Goal: Information Seeking & Learning: Check status

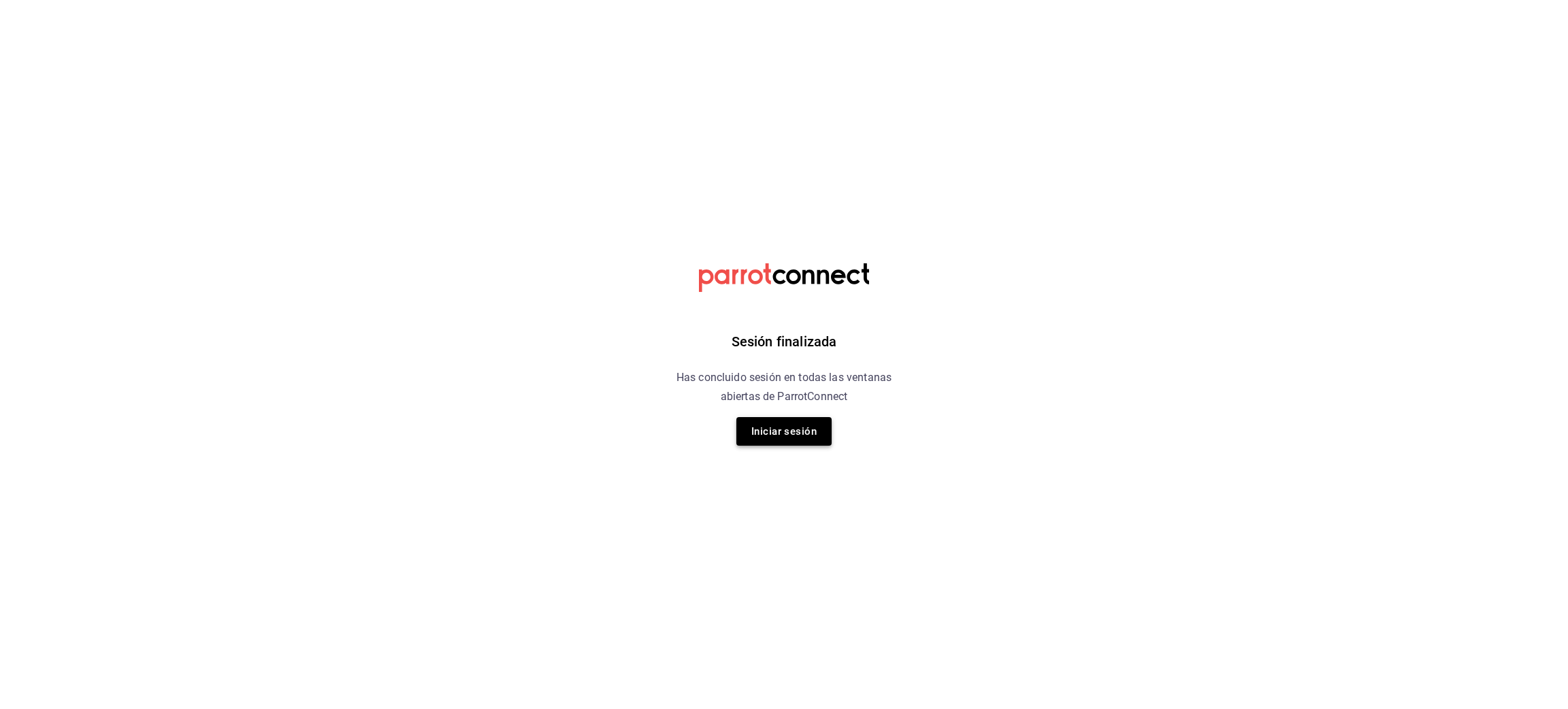
click at [782, 429] on button "Iniciar sesión" at bounding box center [784, 431] width 95 height 28
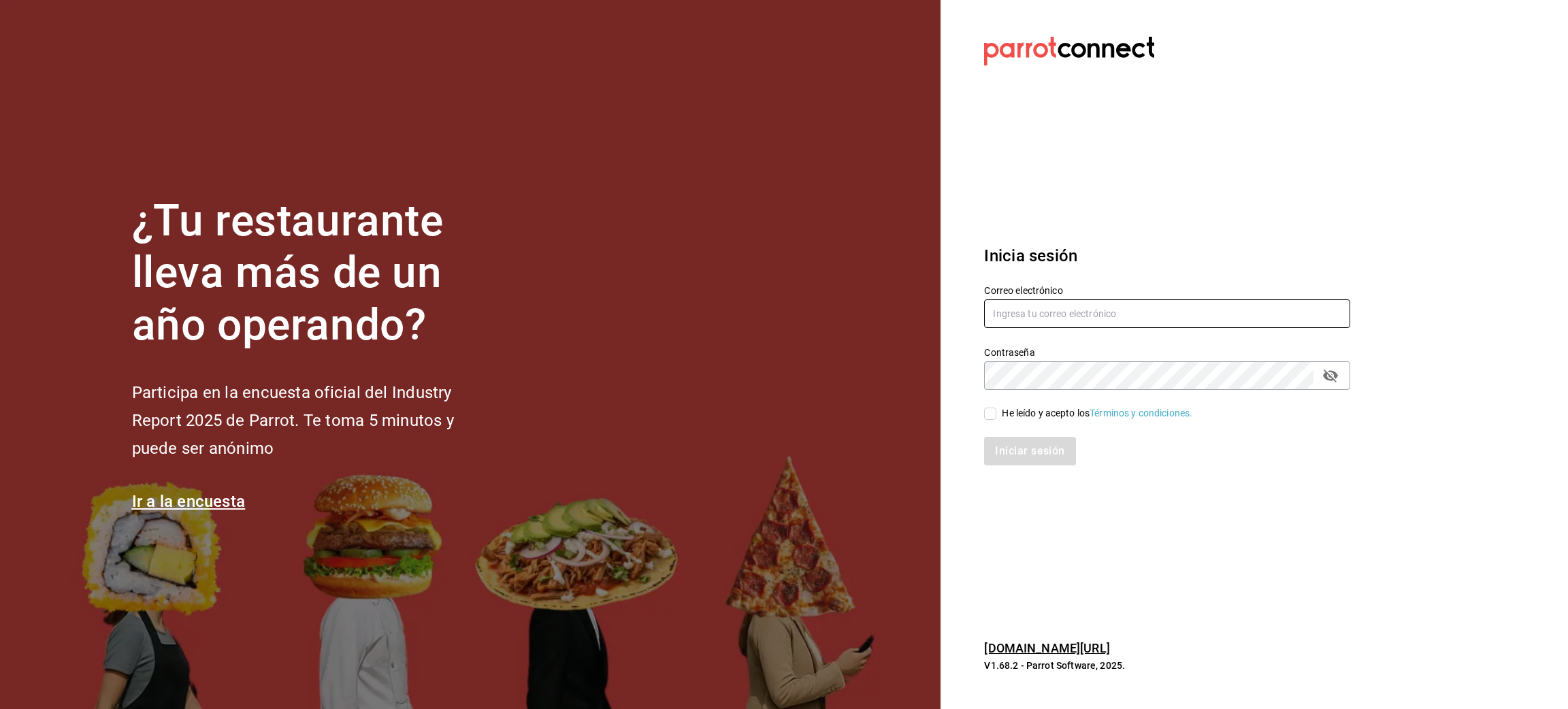
type input "juanamaria.gutierrez@karzo.mx"
click at [997, 415] on span "He leído y acepto los Términos y condiciones." at bounding box center [1095, 413] width 196 height 15
click at [996, 415] on input "He leído y acepto los Términos y condiciones." at bounding box center [990, 414] width 12 height 12
checkbox input "true"
click at [1012, 457] on button "Iniciar sesión" at bounding box center [1030, 451] width 93 height 28
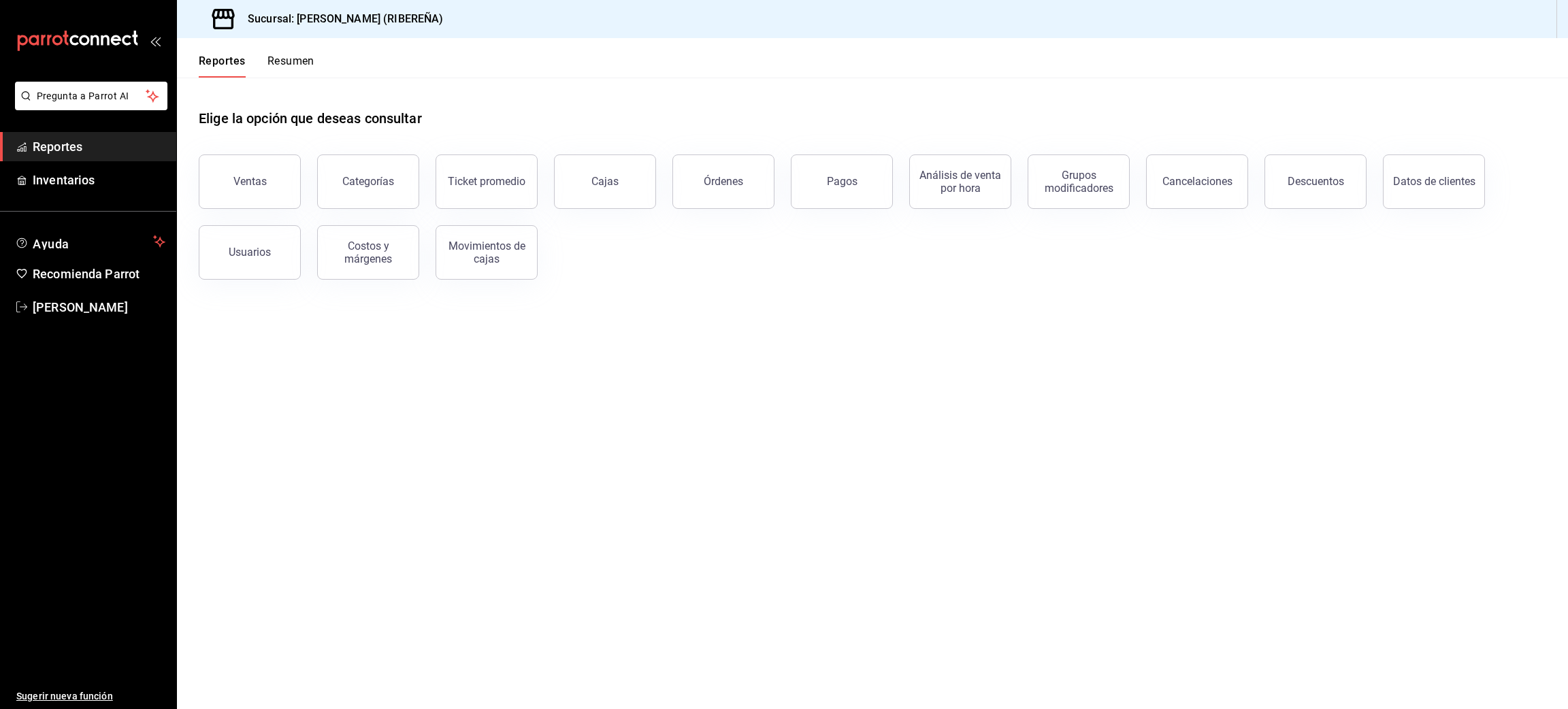
click at [458, 431] on main "Elige la opción que deseas consultar Ventas Categorías Ticket promedio Cajas Ór…" at bounding box center [872, 393] width 1391 height 632
click at [223, 176] on button "Ventas" at bounding box center [250, 182] width 102 height 55
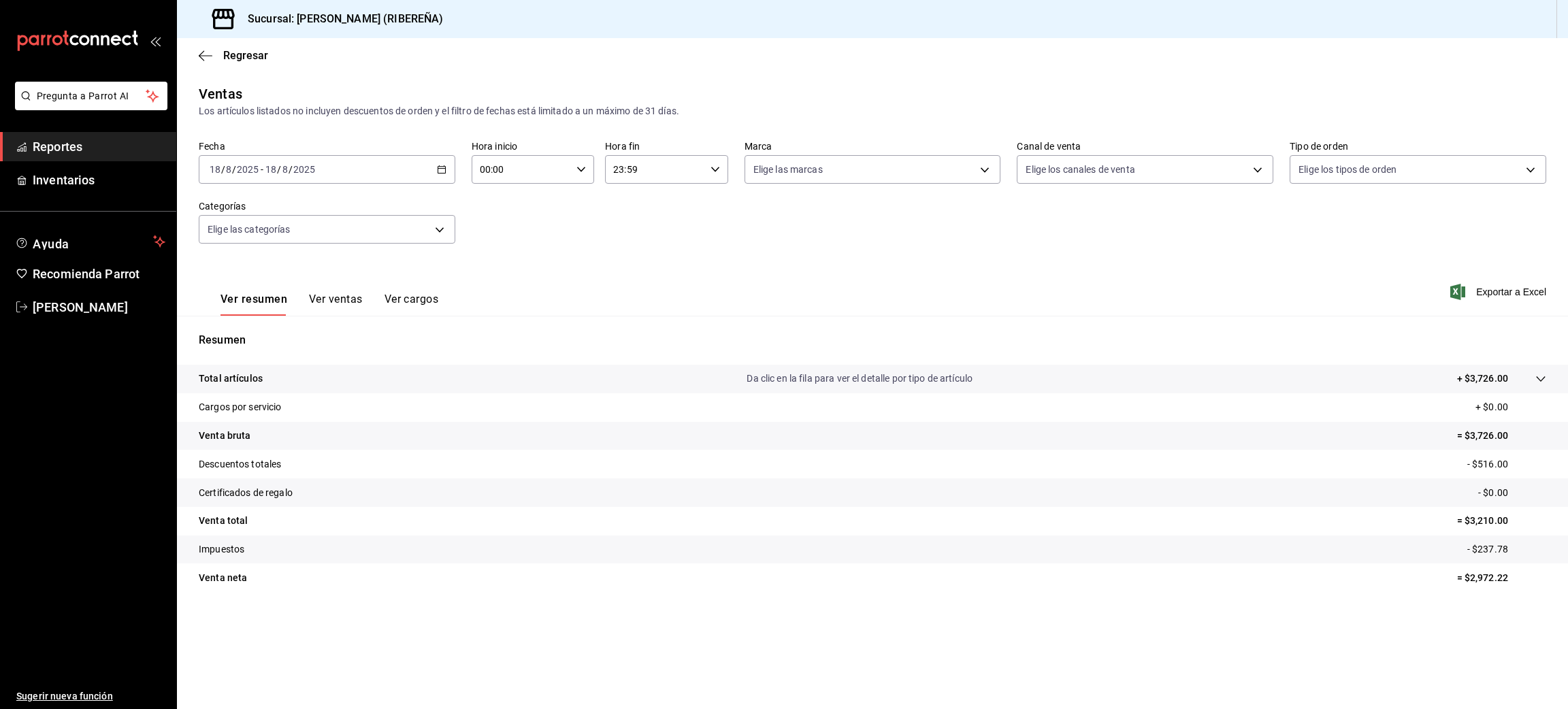
click at [336, 297] on button "Ver ventas" at bounding box center [336, 304] width 54 height 23
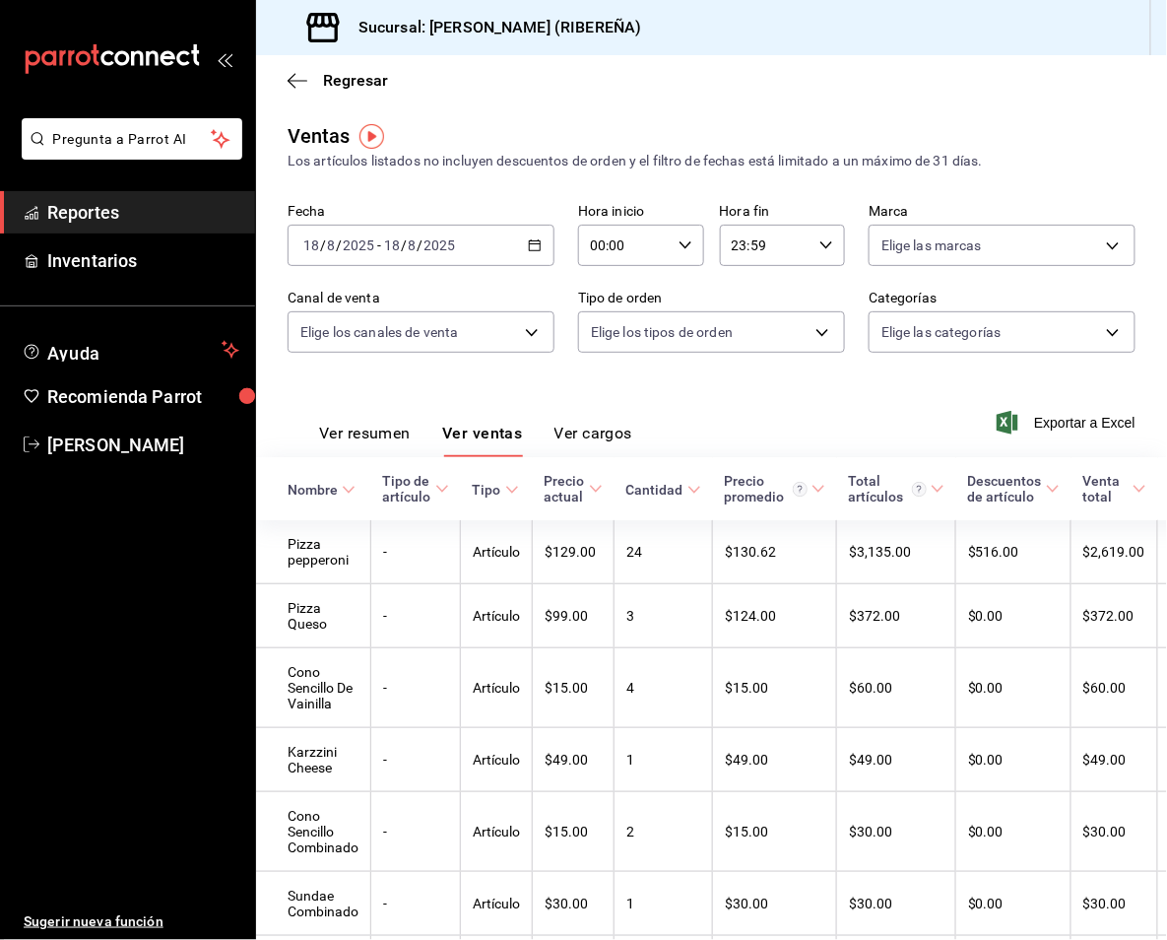
click at [749, 406] on div "Ver resumen Ver ventas Ver cargos Exportar a Excel" at bounding box center [711, 416] width 911 height 81
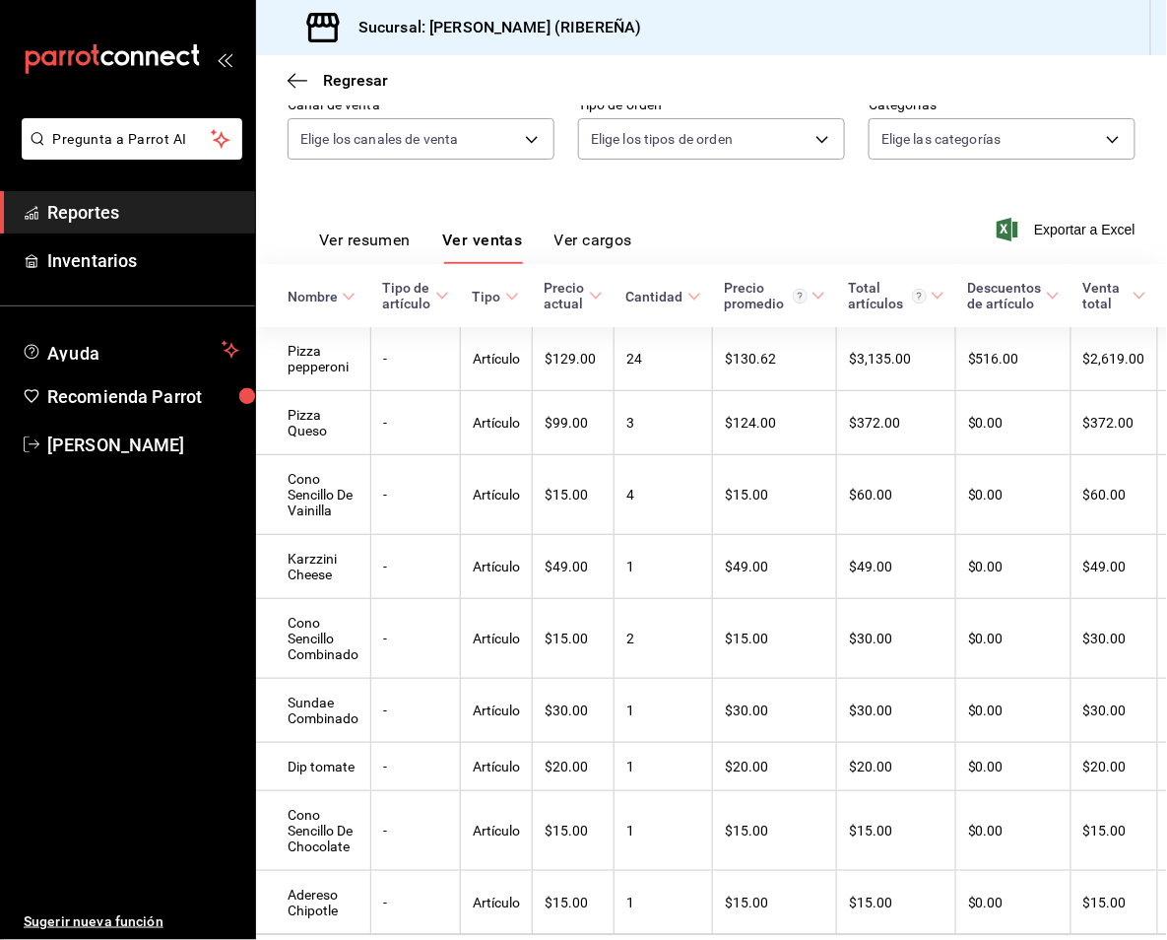
scroll to position [299, 0]
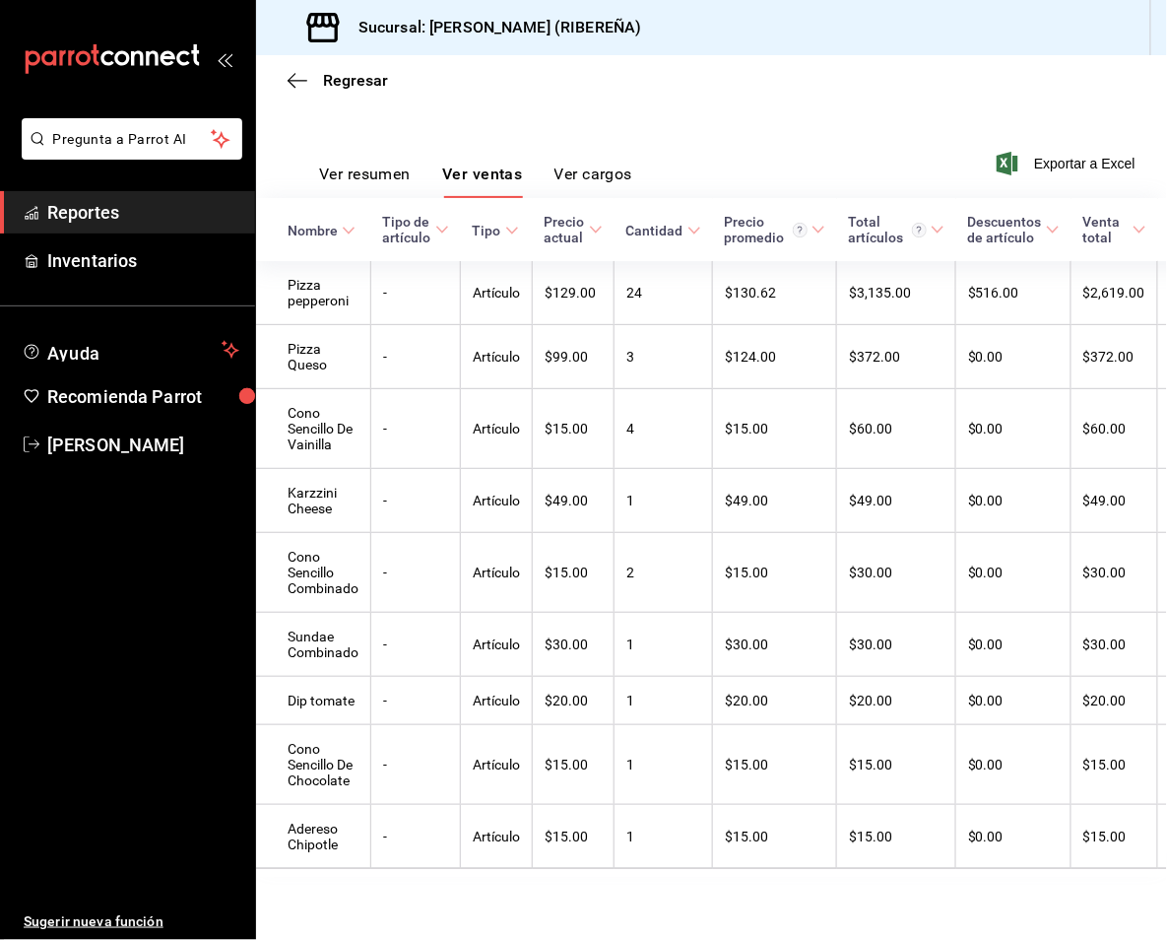
click at [367, 164] on button "Ver resumen" at bounding box center [365, 180] width 92 height 33
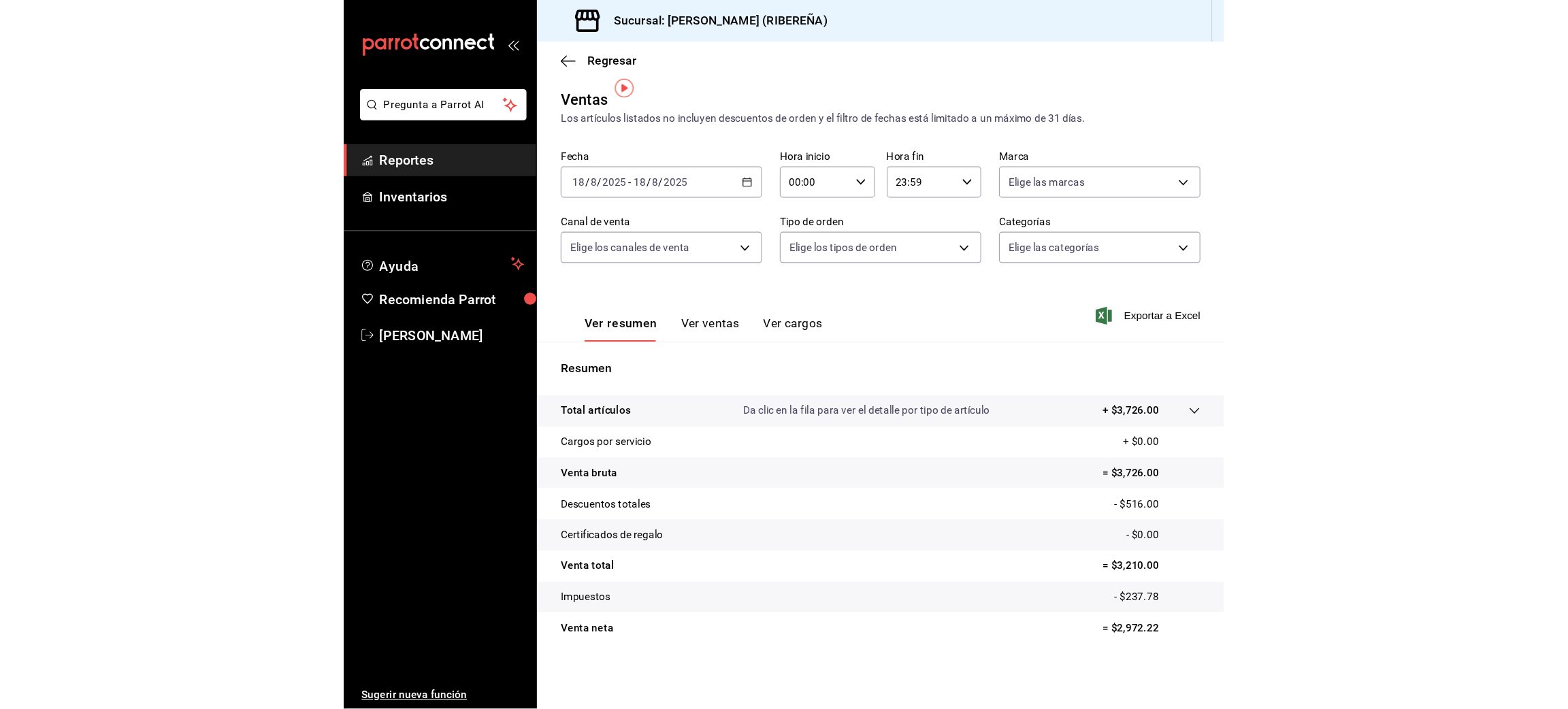
scroll to position [3, 0]
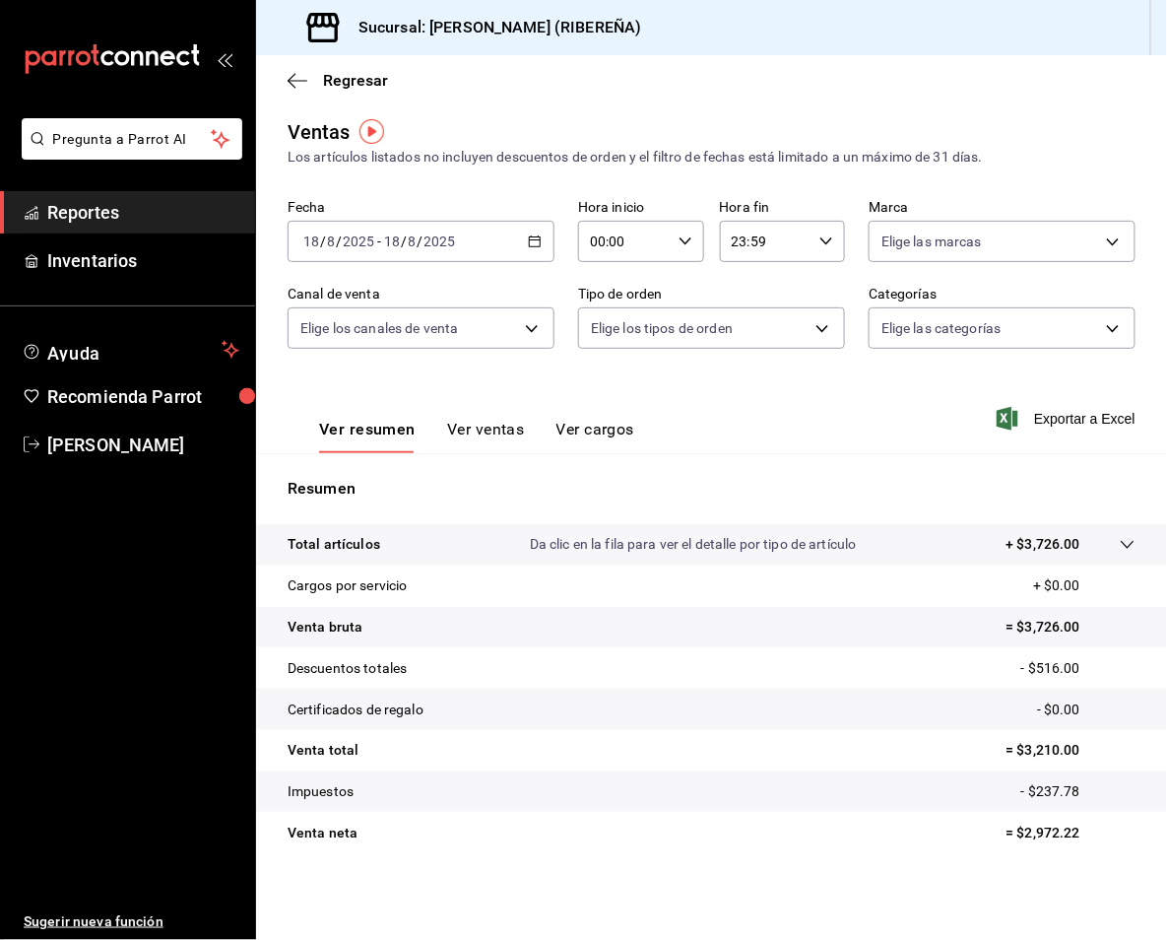
click at [824, 423] on div "Ver resumen Ver ventas Ver cargos Exportar a Excel" at bounding box center [711, 412] width 911 height 81
click at [298, 75] on icon "button" at bounding box center [298, 81] width 20 height 18
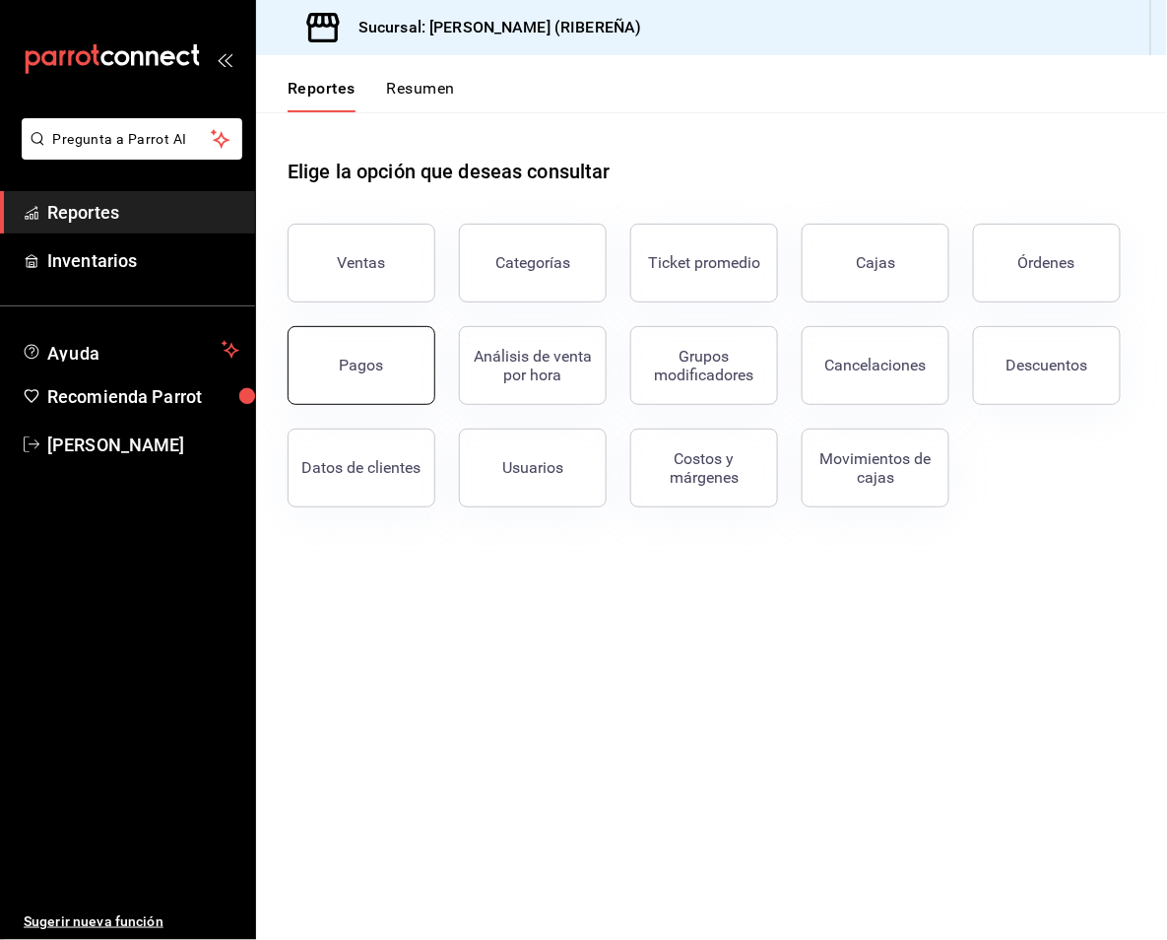
click at [385, 384] on button "Pagos" at bounding box center [362, 365] width 148 height 79
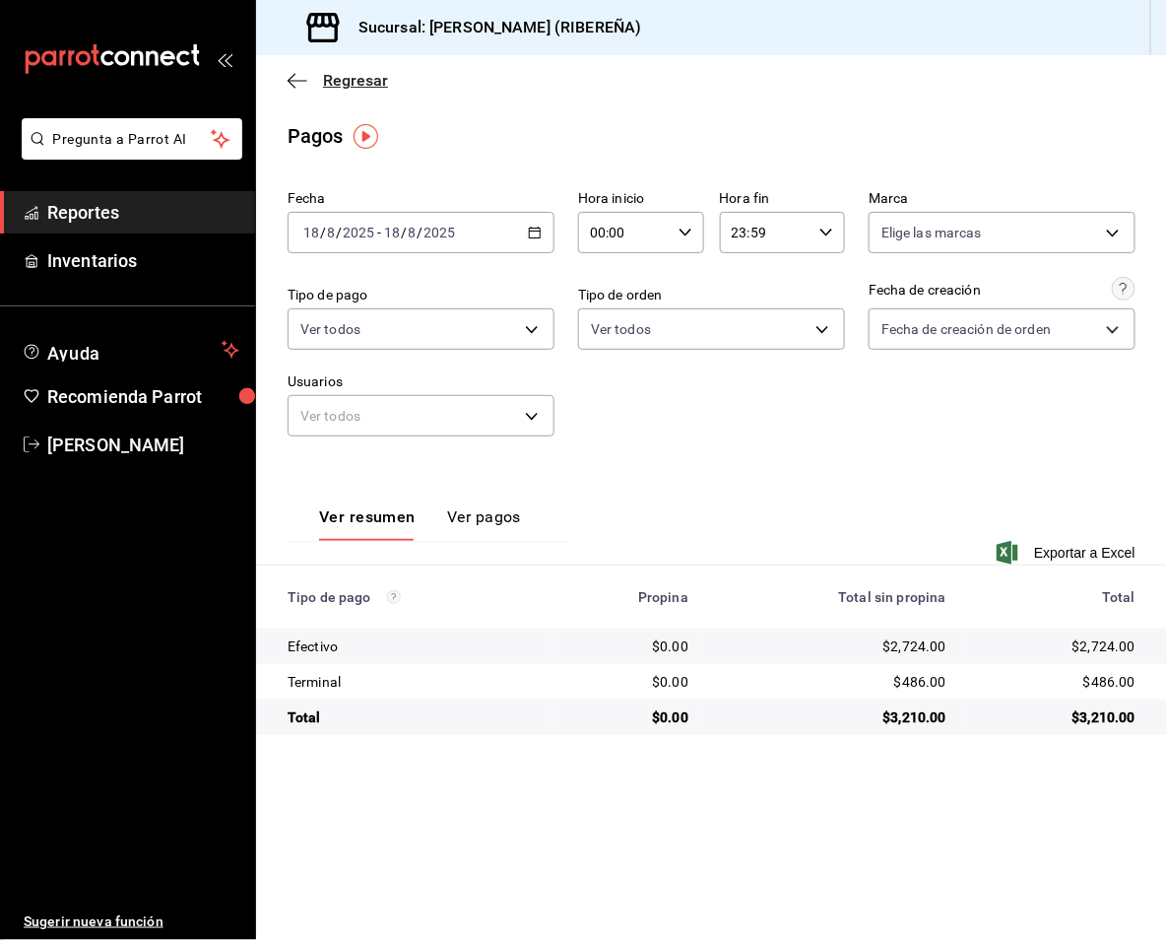
click at [294, 79] on icon "button" at bounding box center [298, 81] width 20 height 18
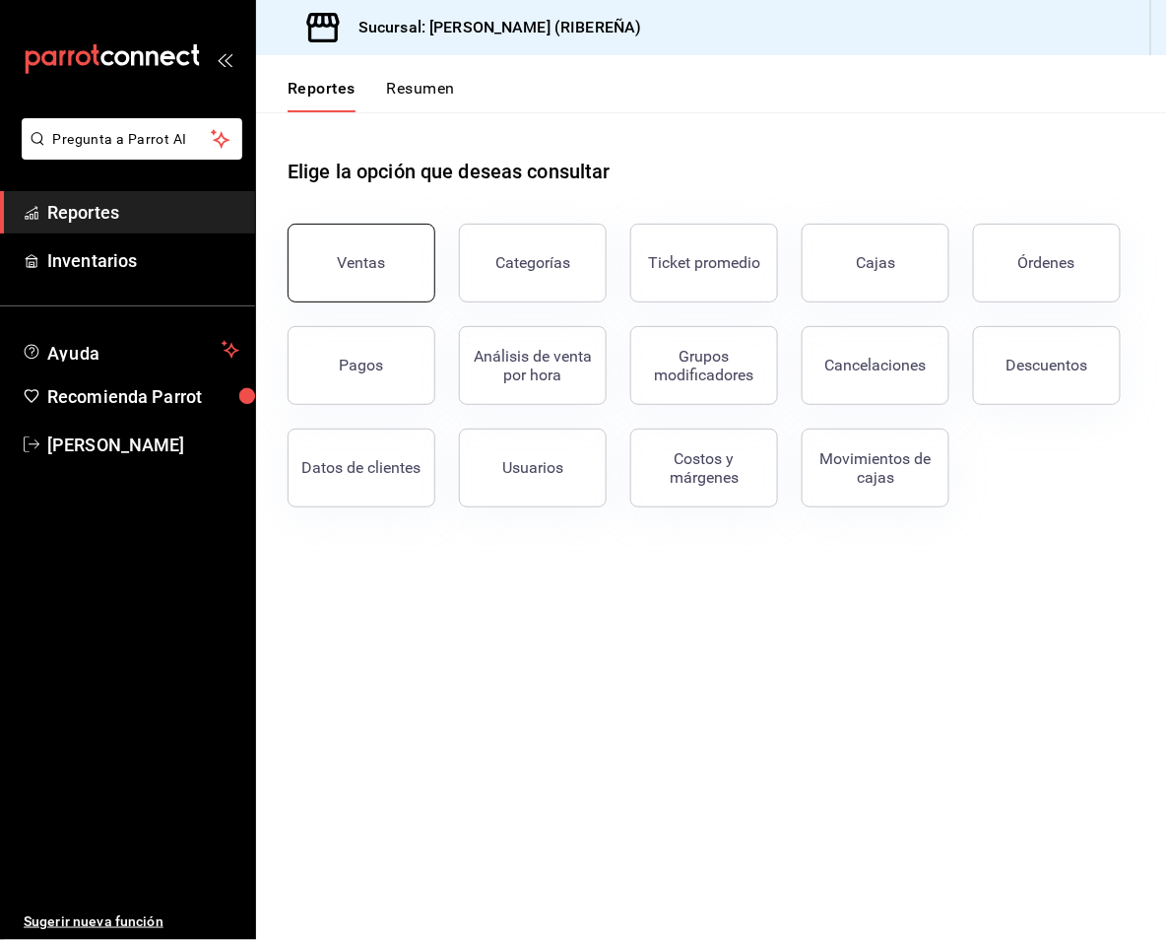
click at [361, 271] on button "Ventas" at bounding box center [362, 263] width 148 height 79
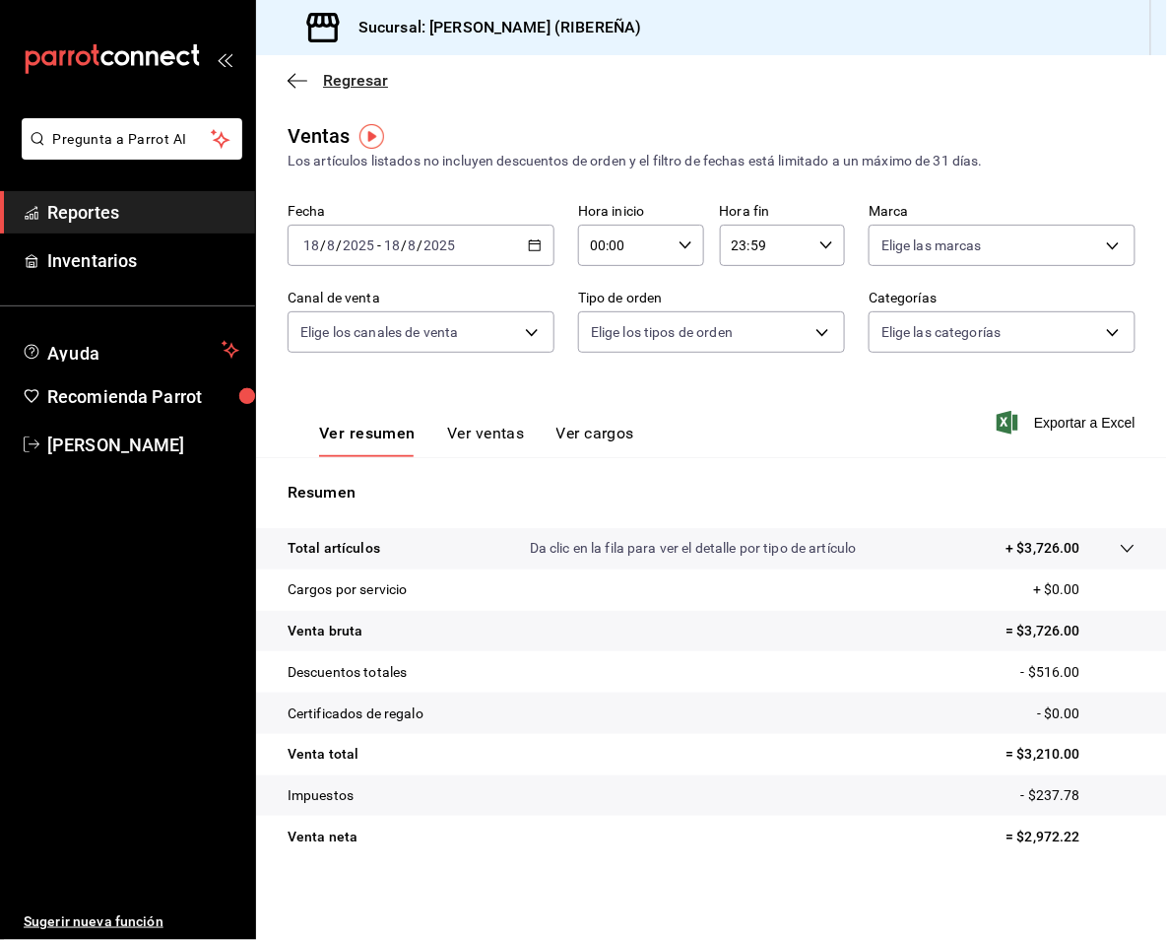
click at [292, 77] on icon "button" at bounding box center [298, 81] width 20 height 18
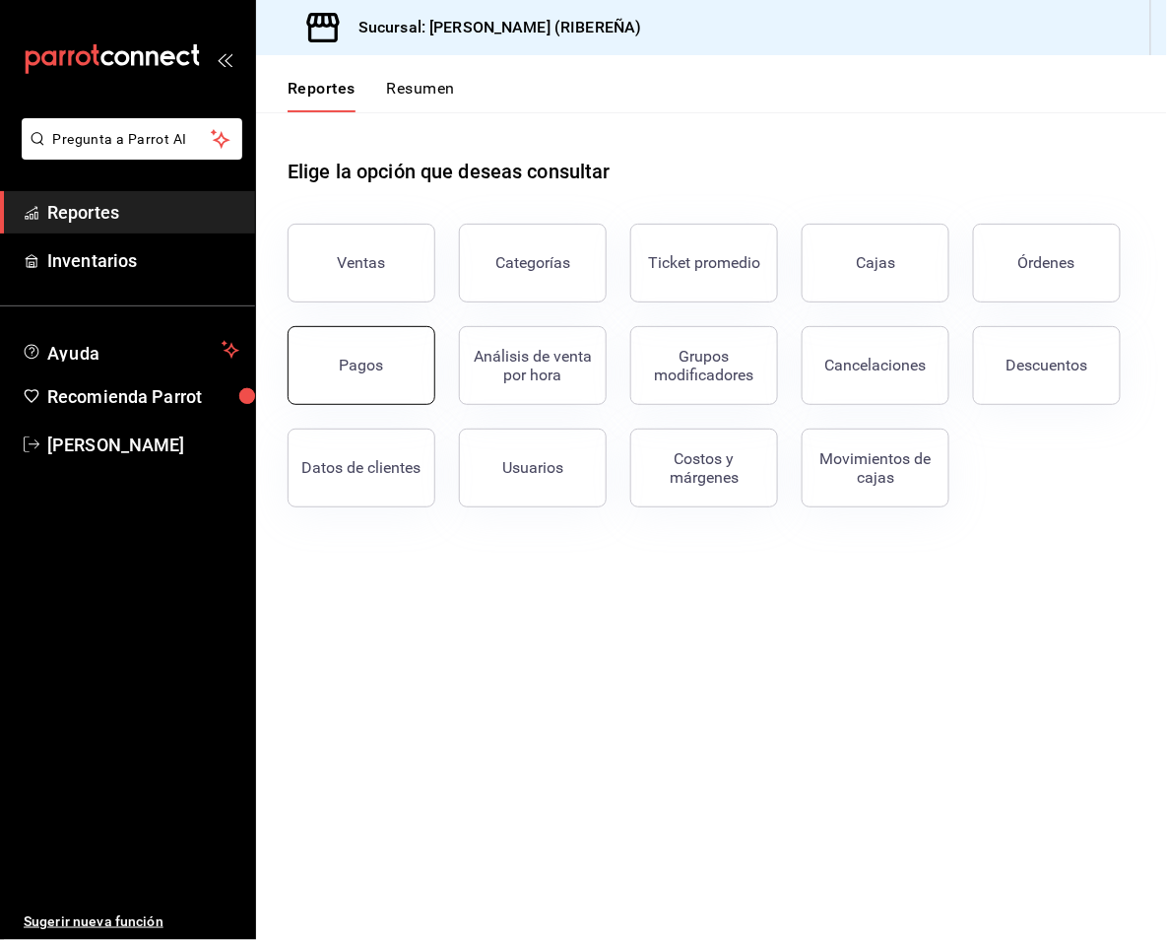
click at [332, 368] on button "Pagos" at bounding box center [362, 365] width 148 height 79
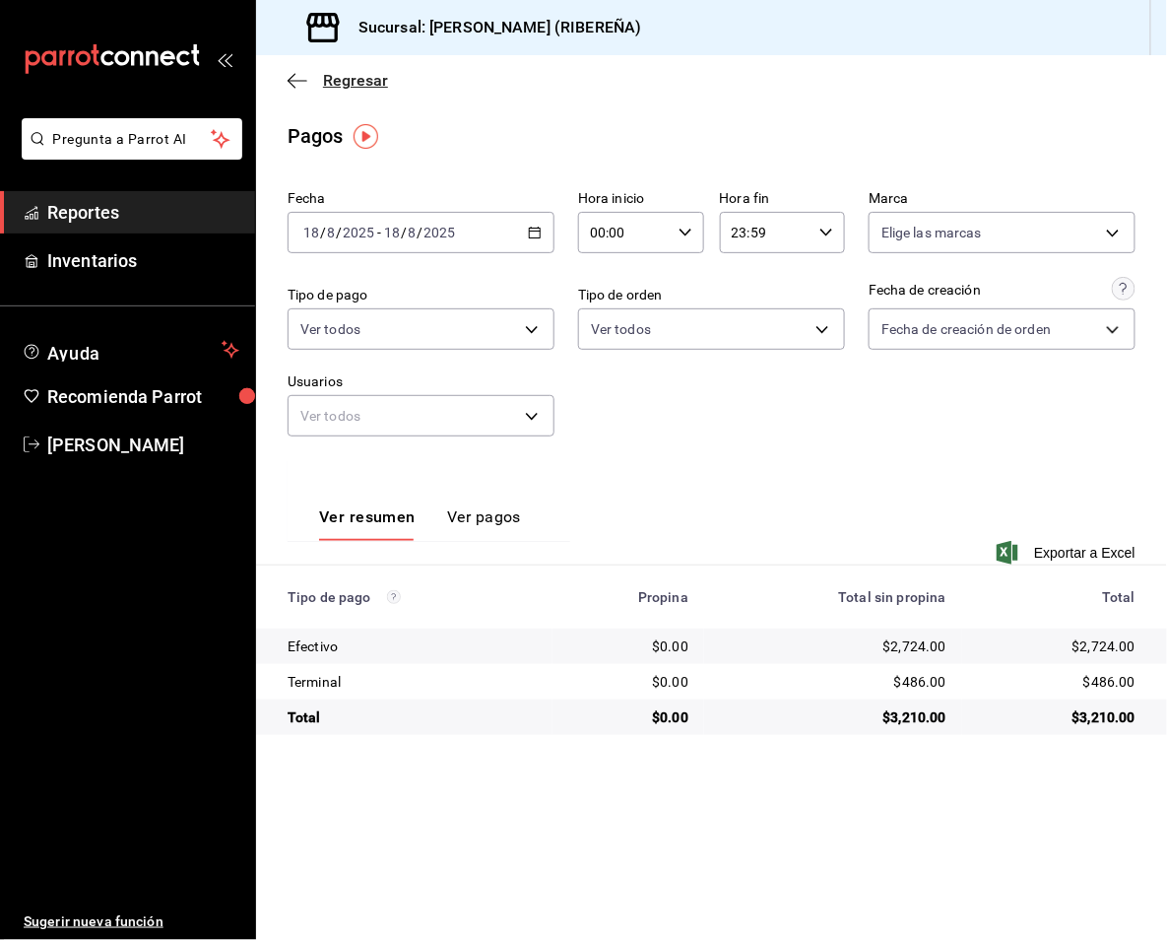
click at [288, 82] on icon "button" at bounding box center [298, 81] width 20 height 18
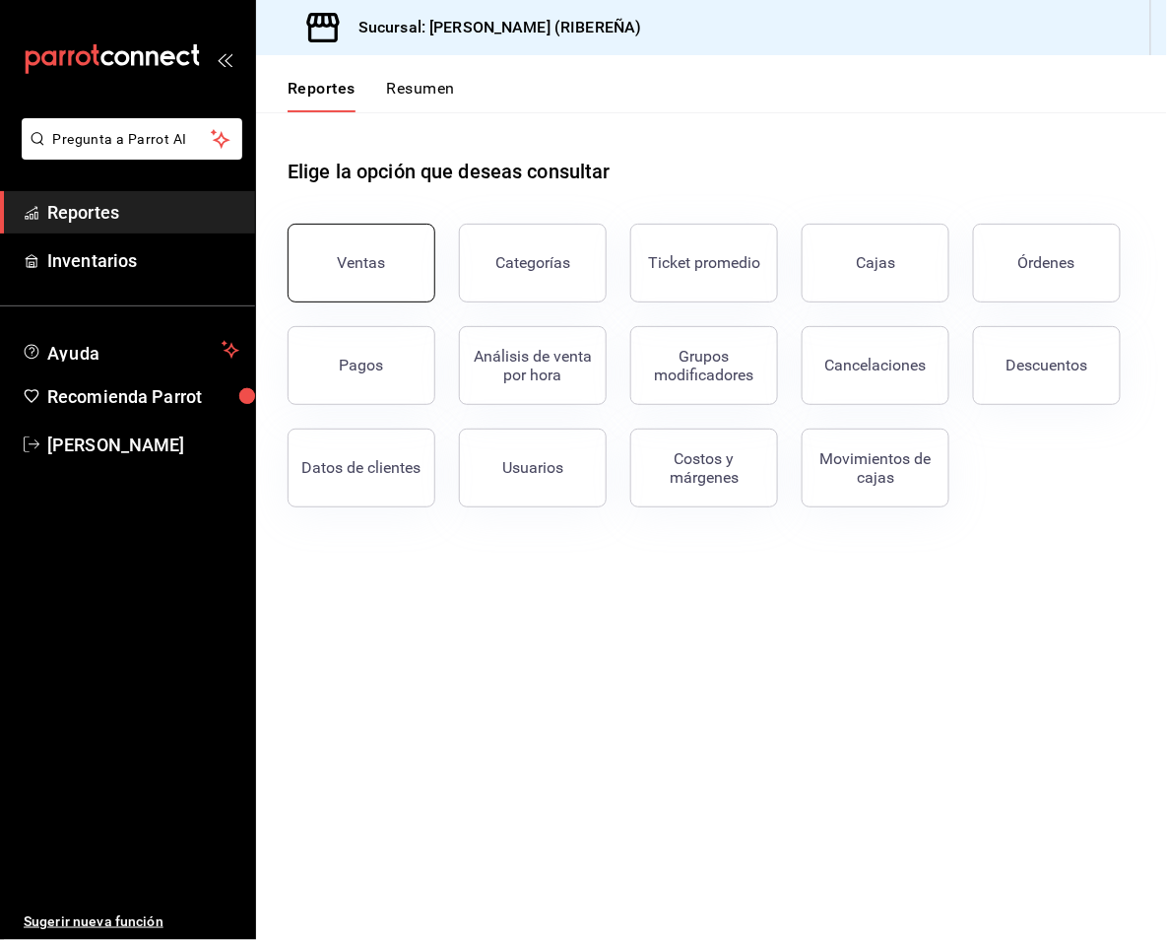
click at [365, 256] on div "Ventas" at bounding box center [362, 262] width 48 height 19
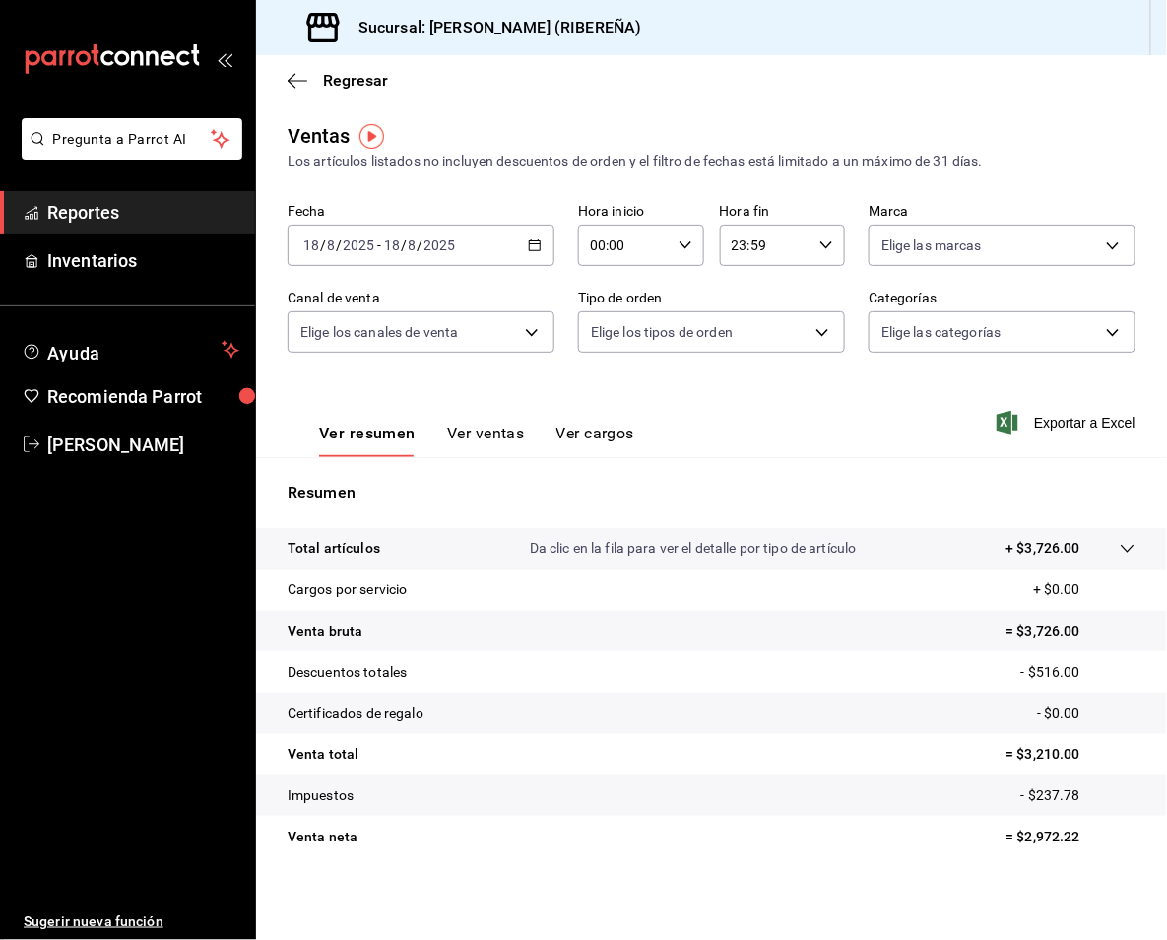
click at [382, 435] on button "Ver resumen" at bounding box center [367, 440] width 97 height 33
click at [298, 75] on icon "button" at bounding box center [298, 81] width 20 height 18
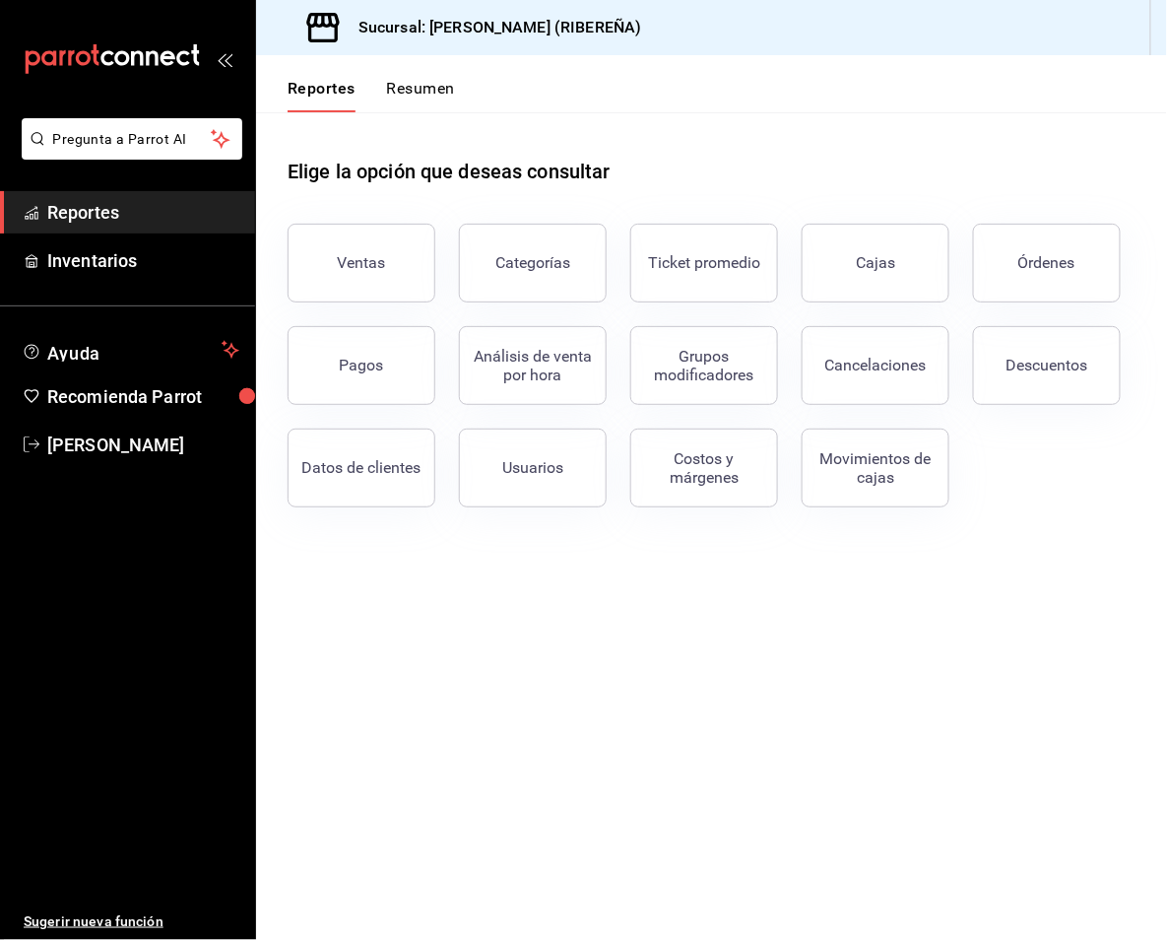
click at [1025, 406] on div "Ventas Categorías Ticket promedio Cajas Órdenes Pagos Análisis de venta por hor…" at bounding box center [700, 353] width 872 height 307
click at [1025, 378] on button "Descuentos" at bounding box center [1047, 365] width 148 height 79
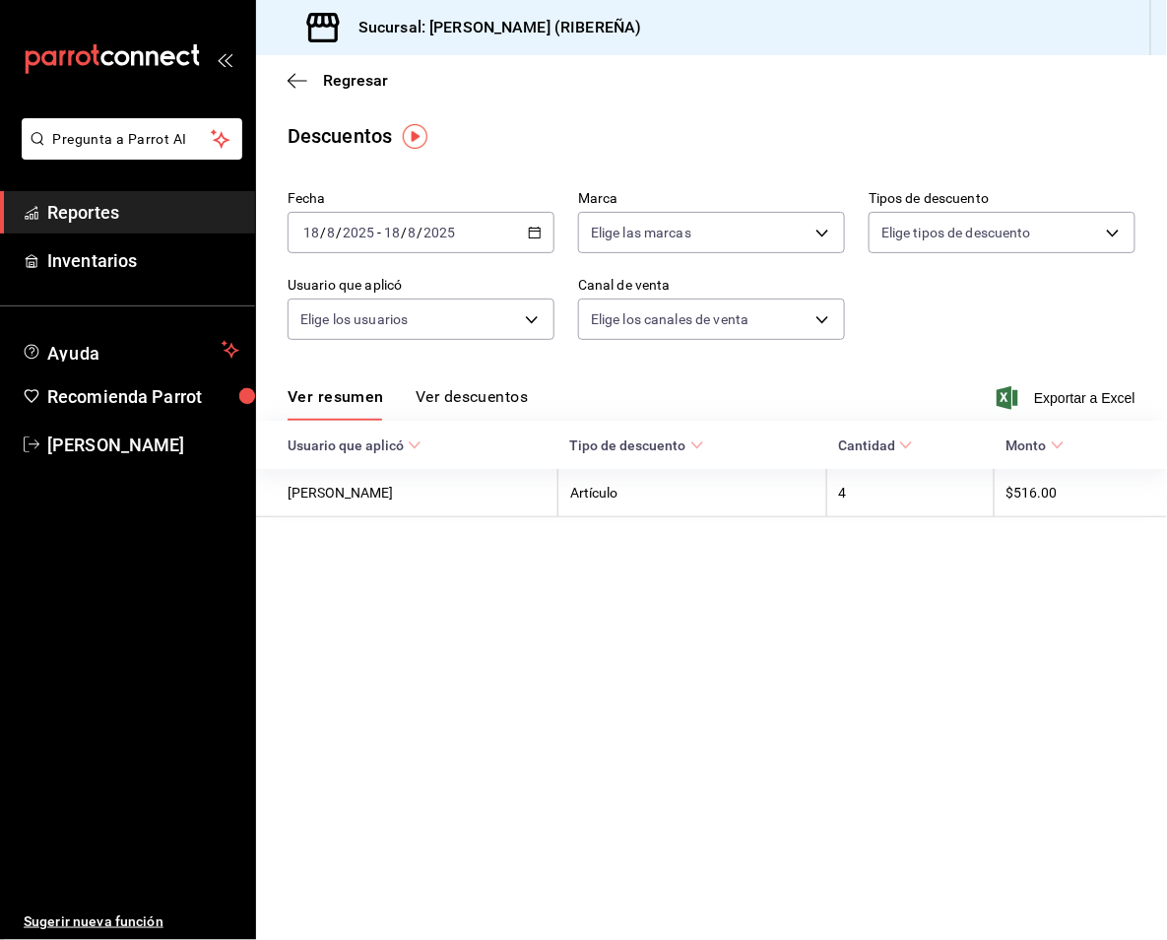
click at [477, 390] on button "Ver descuentos" at bounding box center [472, 403] width 112 height 33
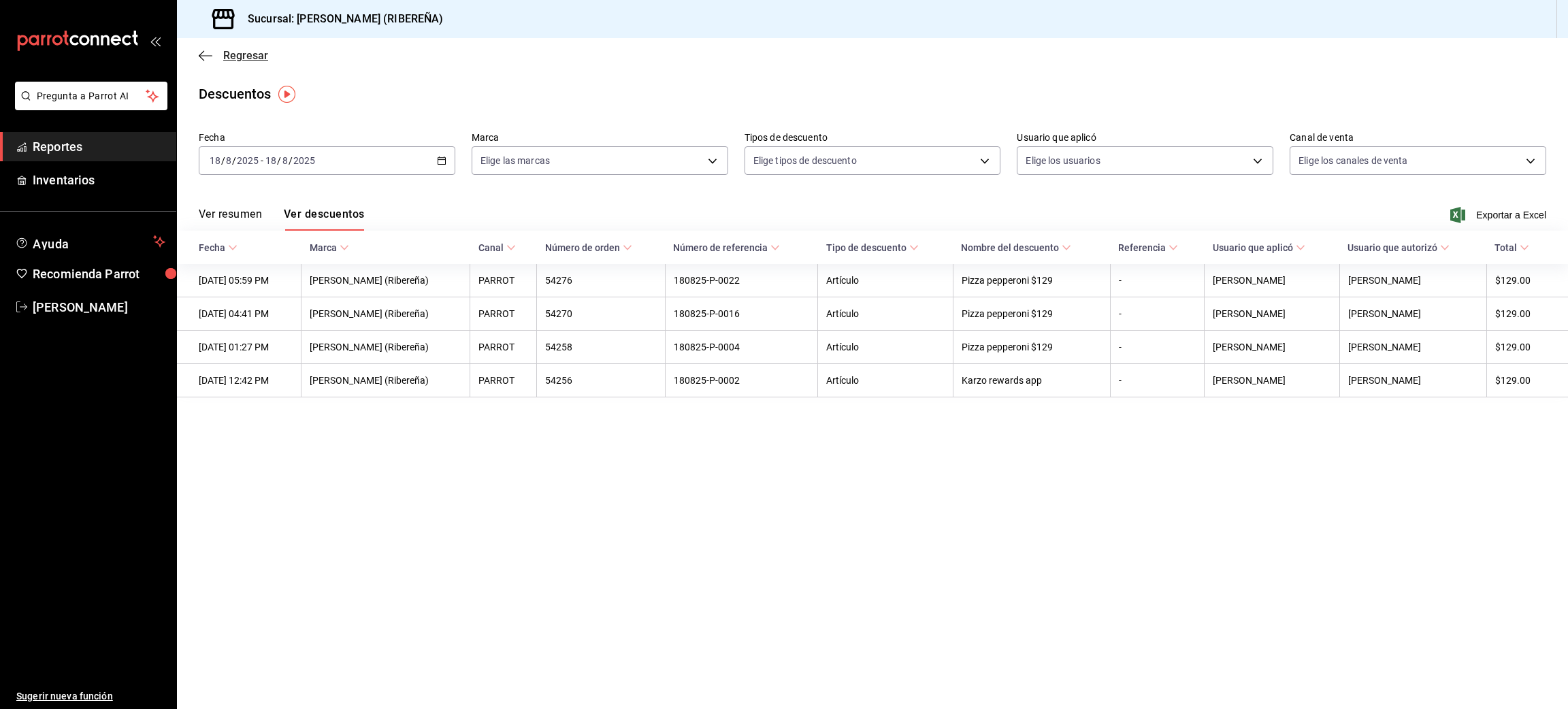
click at [206, 53] on icon "button" at bounding box center [206, 56] width 14 height 12
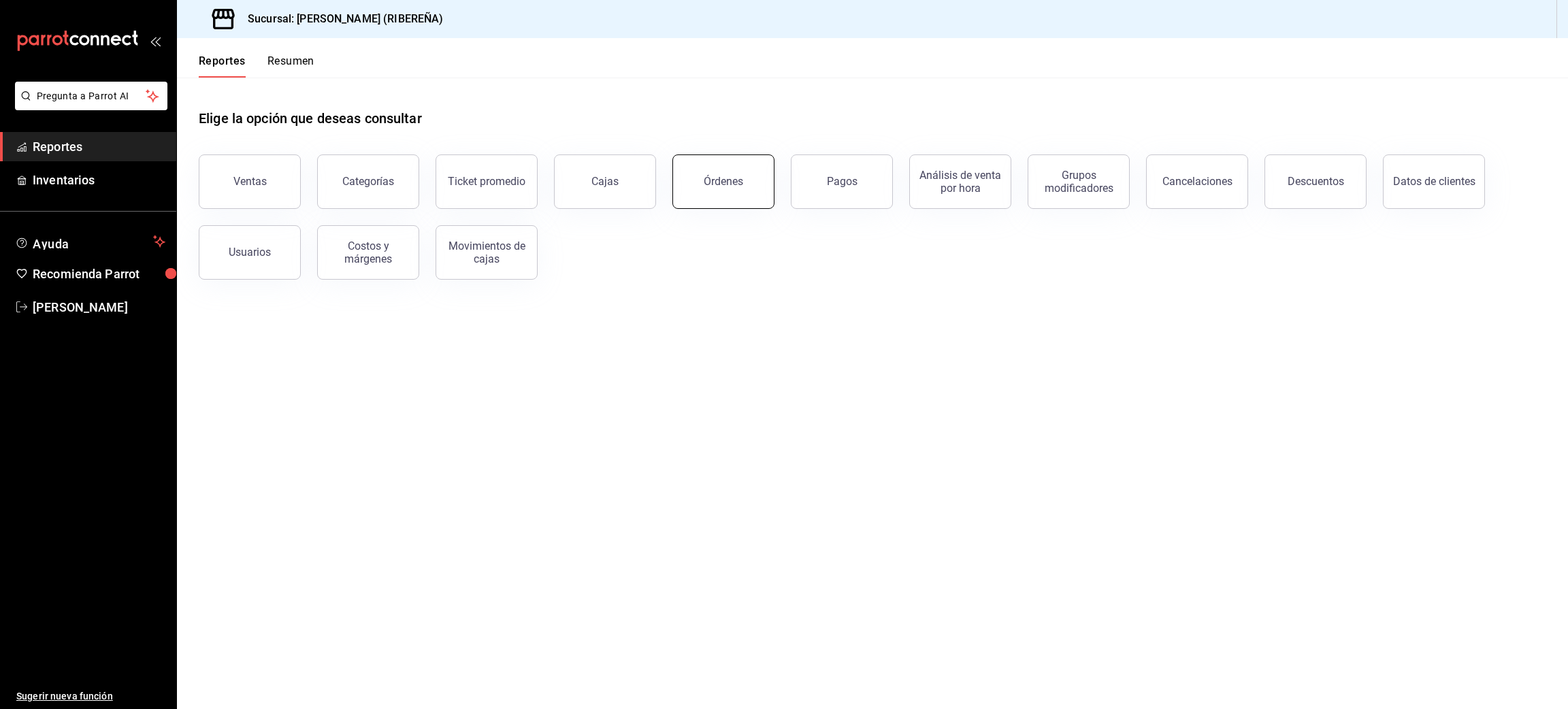
click at [721, 180] on div "Órdenes" at bounding box center [723, 181] width 39 height 13
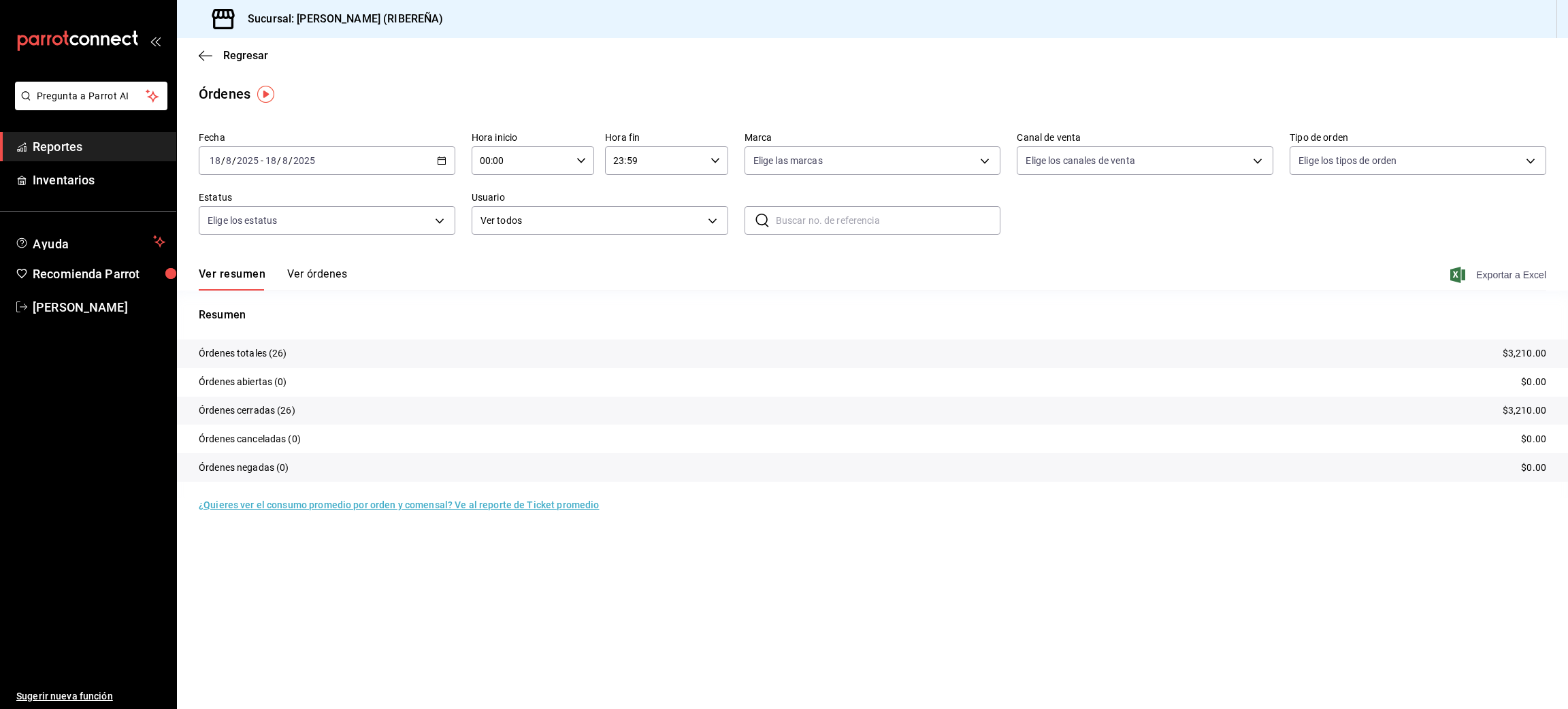
click at [1521, 273] on span "Exportar a Excel" at bounding box center [1500, 275] width 93 height 17
click at [507, 265] on div "Ver resumen Ver órdenes Exportar a Excel" at bounding box center [873, 270] width 1348 height 39
click at [202, 52] on icon "button" at bounding box center [202, 55] width 6 height 10
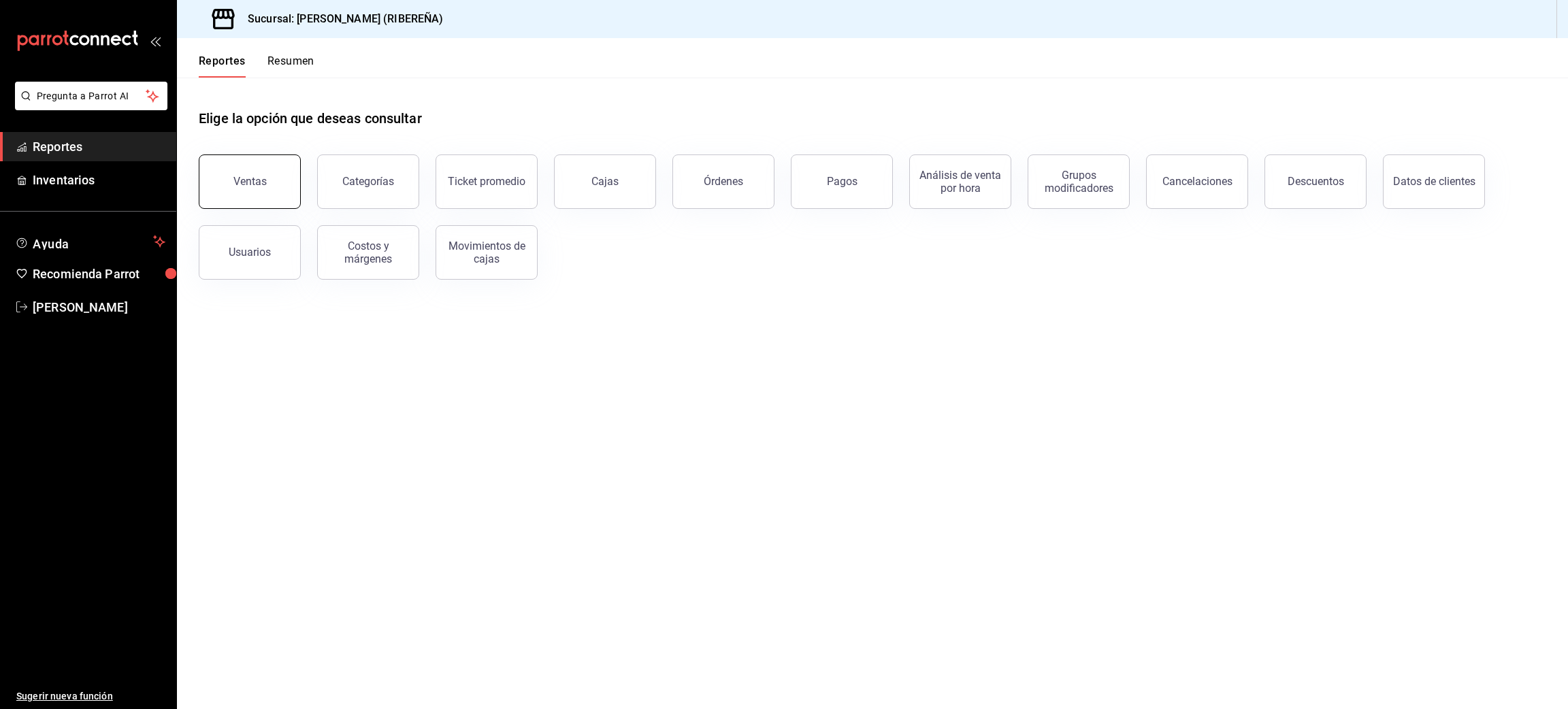
click at [251, 171] on button "Ventas" at bounding box center [250, 182] width 102 height 55
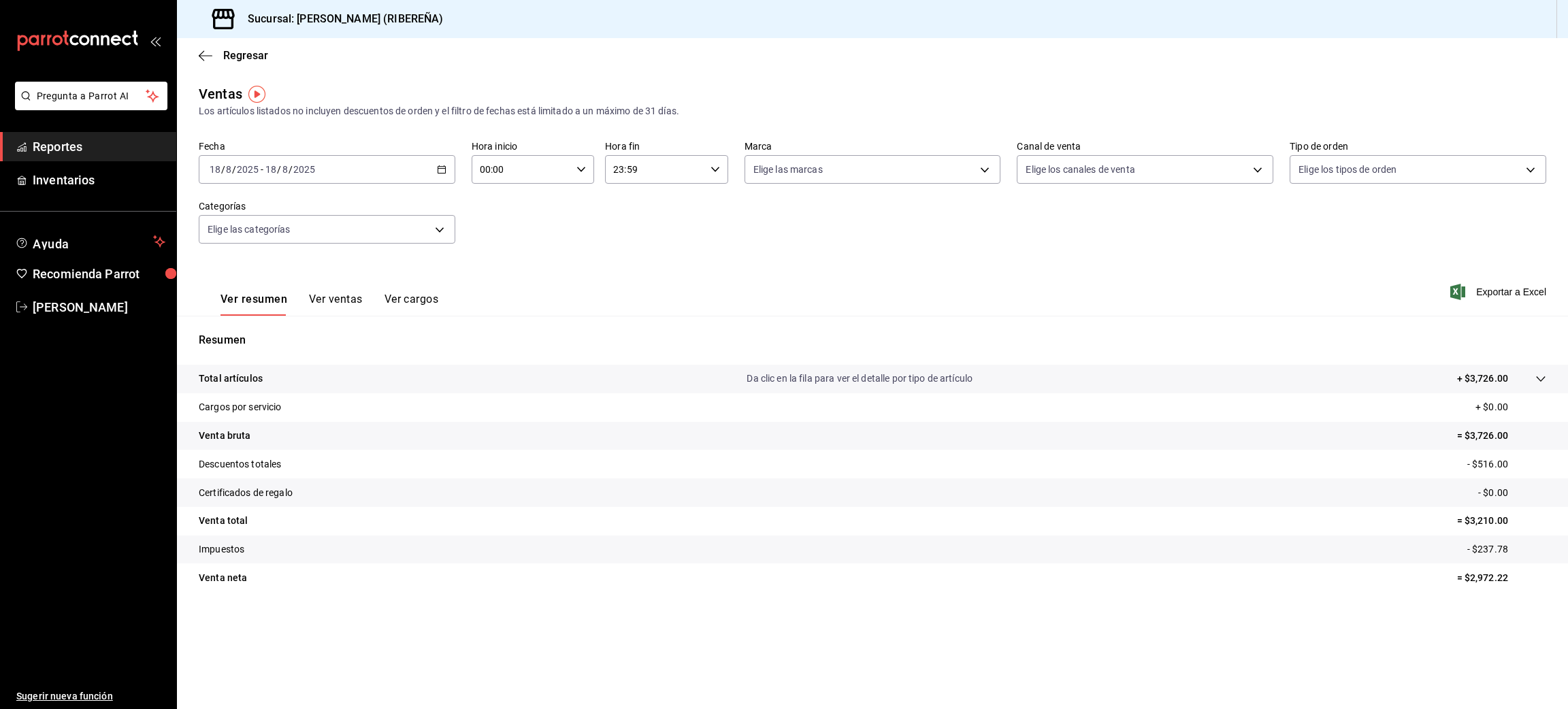
click at [348, 298] on button "Ver ventas" at bounding box center [336, 304] width 54 height 23
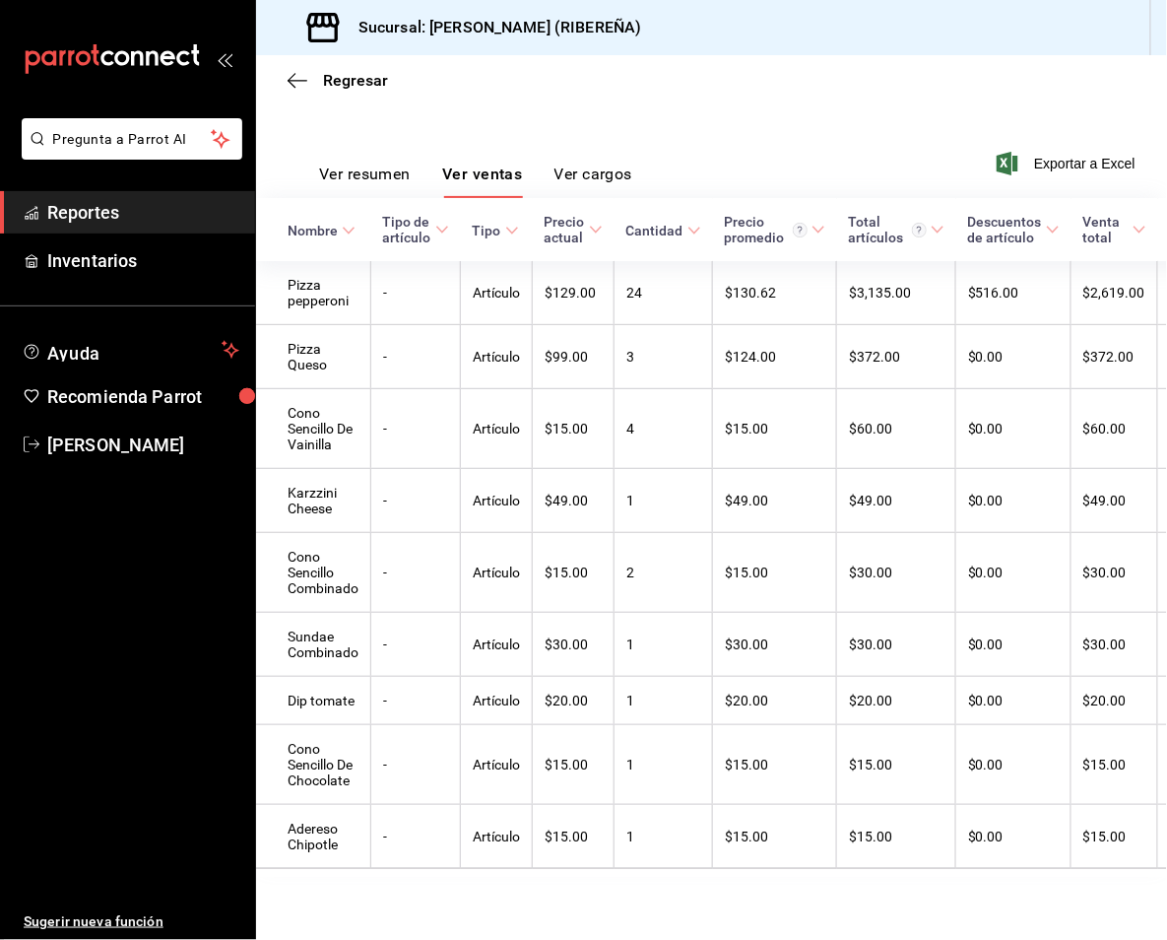
scroll to position [299, 0]
click at [363, 164] on button "Ver resumen" at bounding box center [365, 180] width 92 height 33
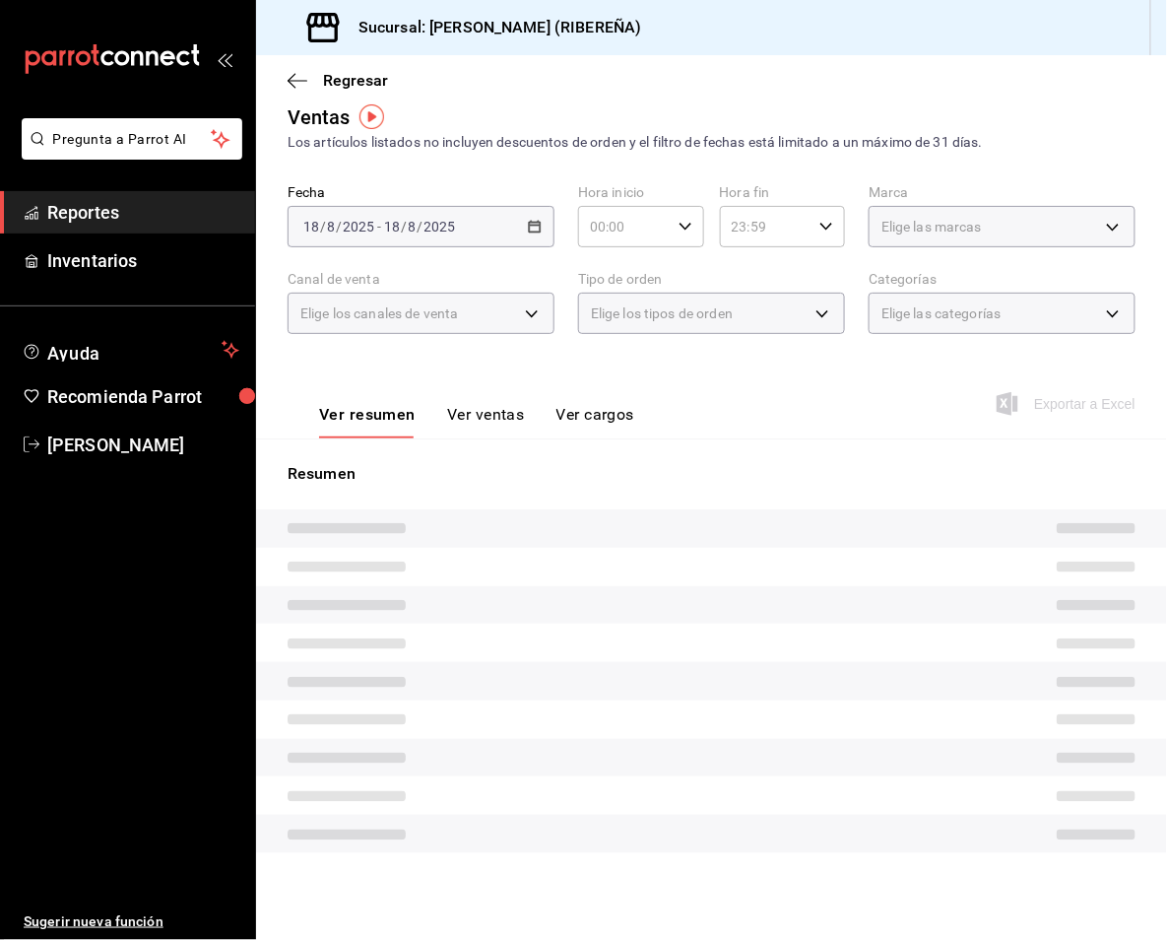
scroll to position [4, 0]
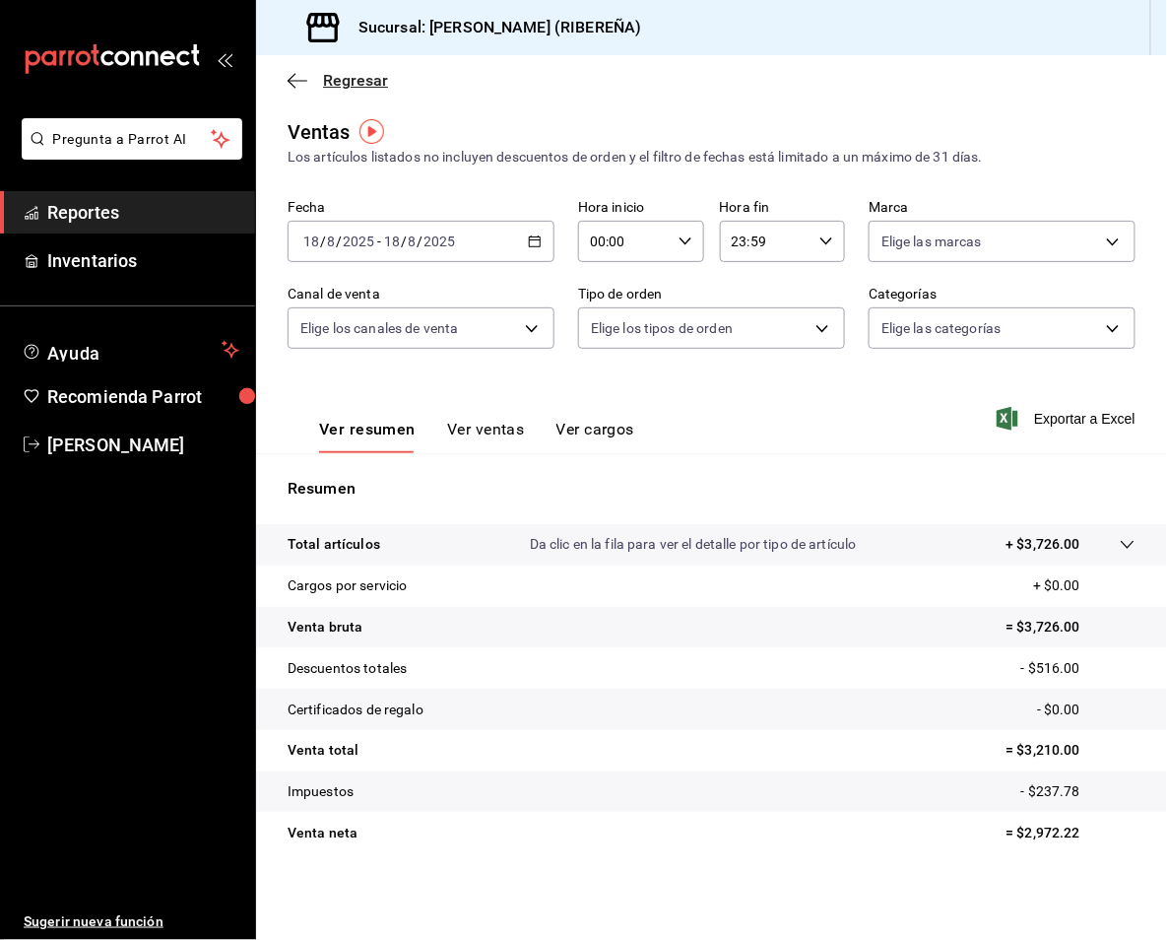
click at [293, 82] on icon "button" at bounding box center [298, 81] width 20 height 18
